Goal: Check status: Check status

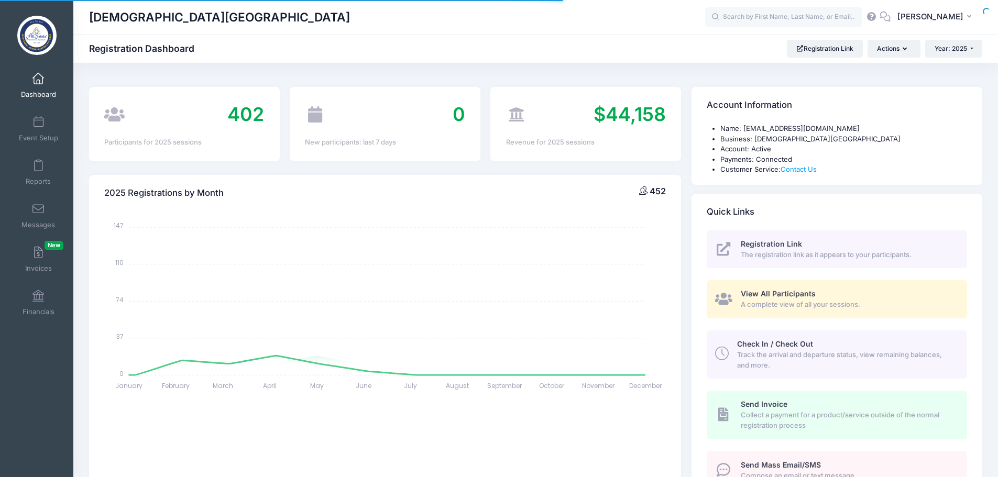
select select
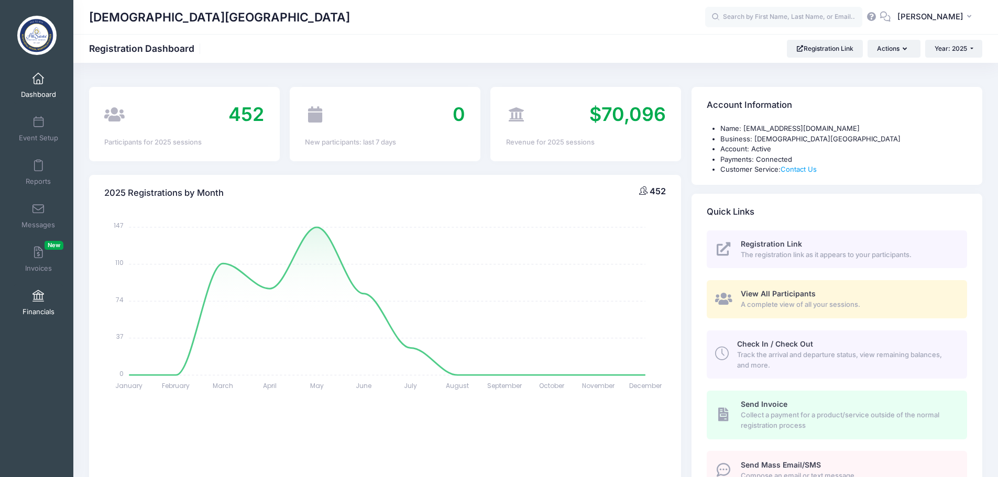
click at [38, 295] on span at bounding box center [38, 297] width 0 height 12
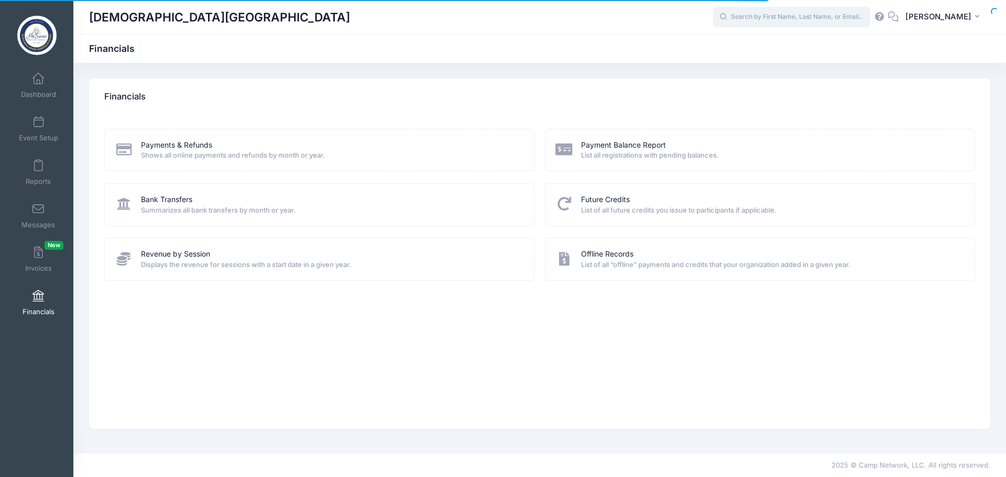
click at [760, 18] on input "text" at bounding box center [791, 17] width 157 height 21
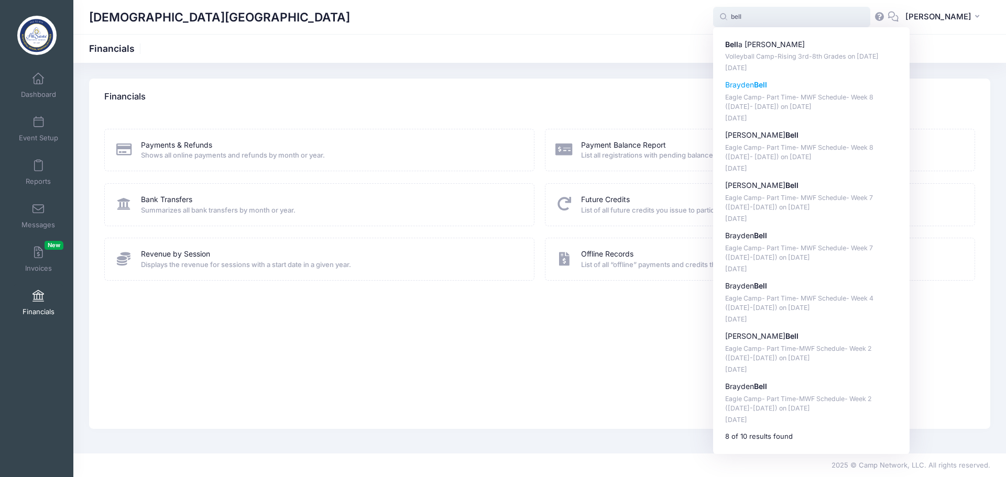
click at [767, 89] on strong "Bell" at bounding box center [760, 84] width 13 height 9
type input "Brayden Bell (Eagle Camp- Part Time- MWF Schedule- Week 8 (July 28- Aug. 1), Ju…"
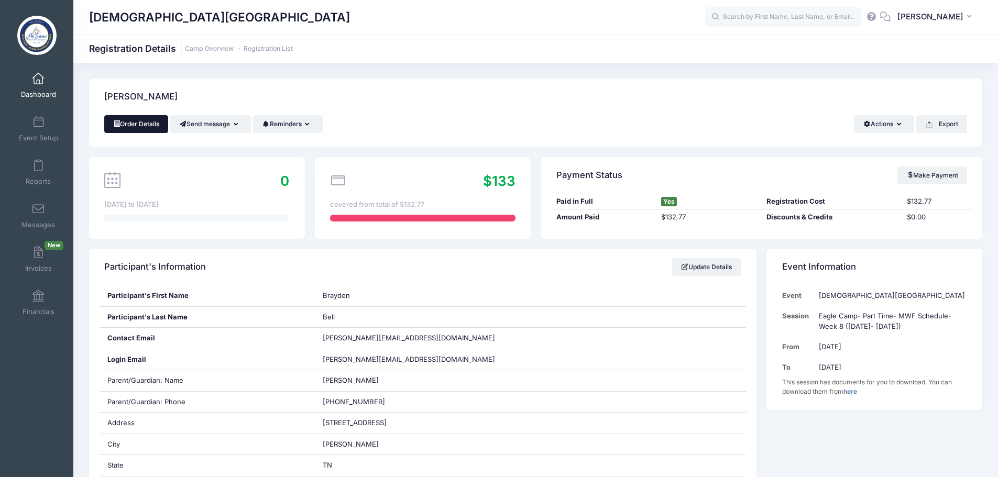
click at [139, 121] on link "Order Details" at bounding box center [136, 124] width 64 height 18
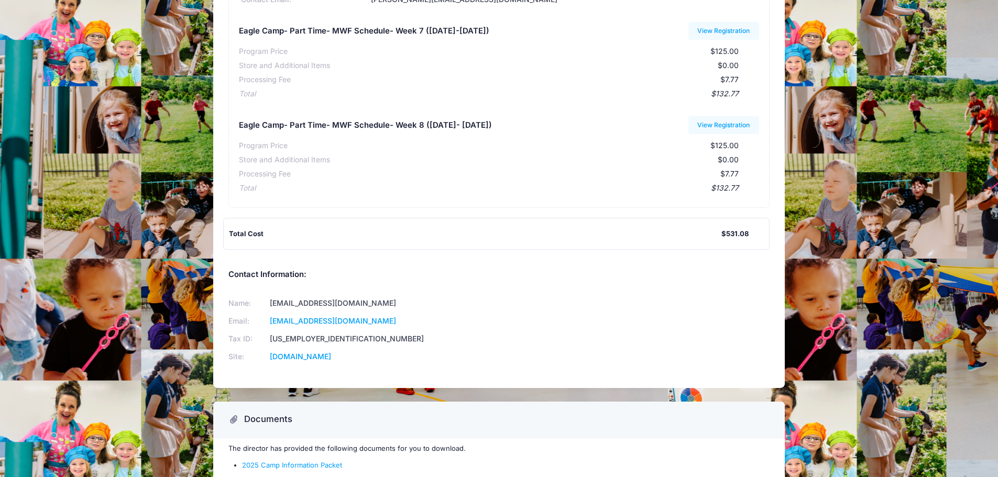
scroll to position [311, 0]
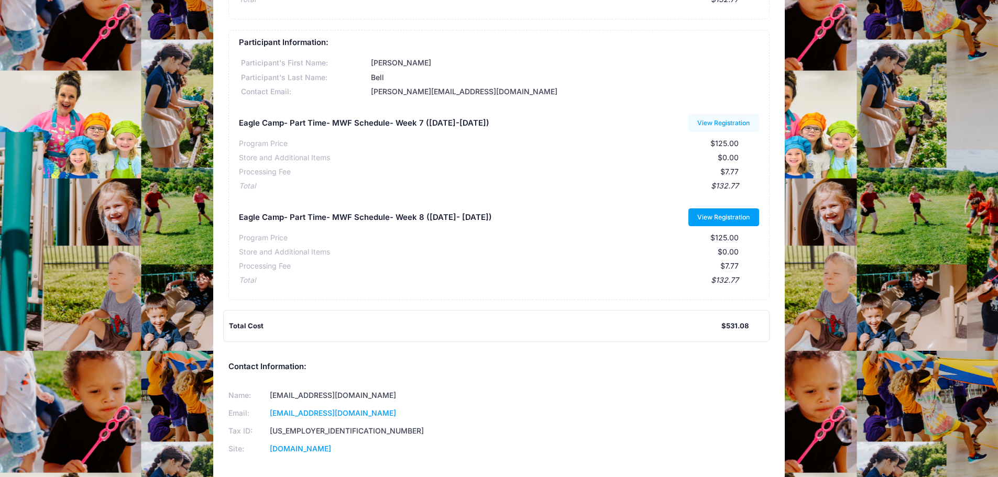
click at [721, 215] on link "View Registration" at bounding box center [723, 218] width 71 height 18
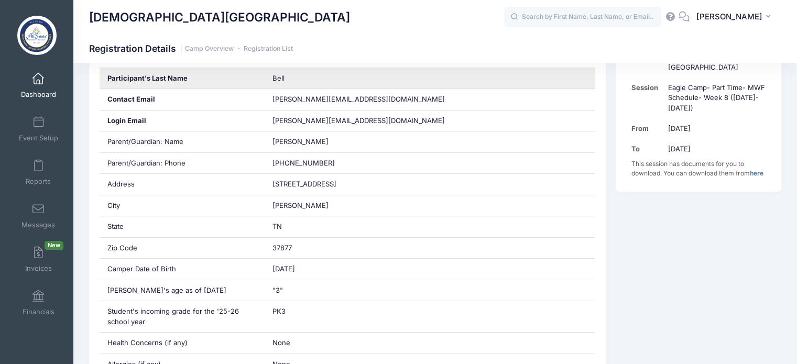
scroll to position [270, 0]
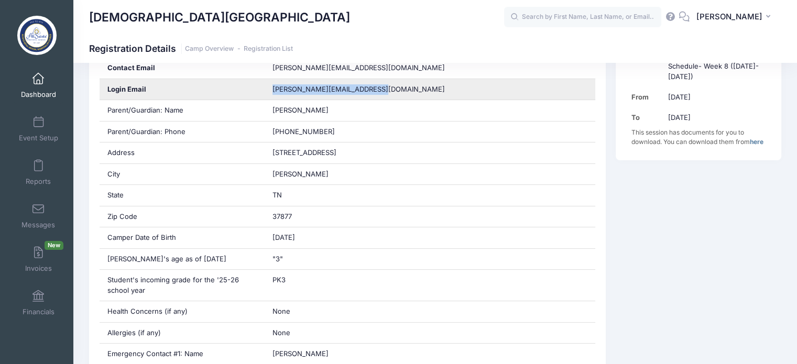
drag, startPoint x: 380, startPoint y: 90, endPoint x: 272, endPoint y: 91, distance: 107.4
click at [272, 91] on span "[PERSON_NAME][EMAIL_ADDRESS][DOMAIN_NAME]" at bounding box center [358, 89] width 172 height 10
copy span "[PERSON_NAME][EMAIL_ADDRESS][DOMAIN_NAME]"
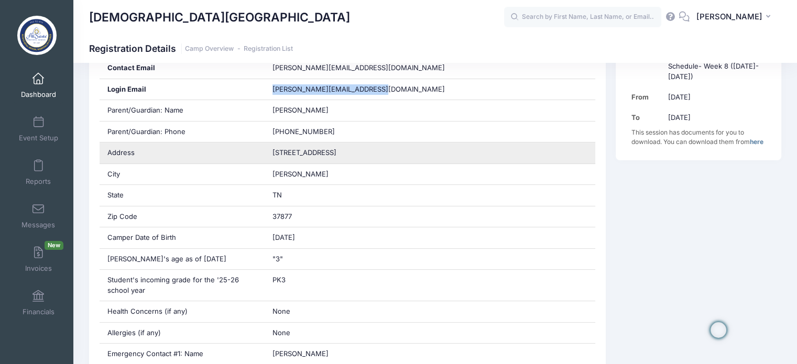
drag, startPoint x: 346, startPoint y: 149, endPoint x: 269, endPoint y: 158, distance: 77.5
click at [269, 158] on div "2287 Island Park Cir" at bounding box center [430, 153] width 331 height 21
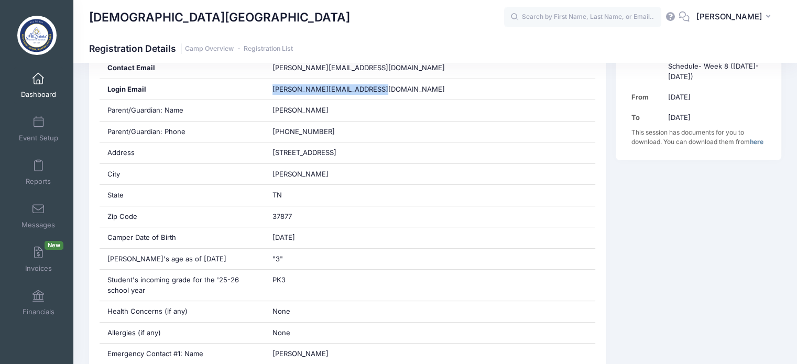
copy span "2287 Island Park Cir"
